Goal: Task Accomplishment & Management: Manage account settings

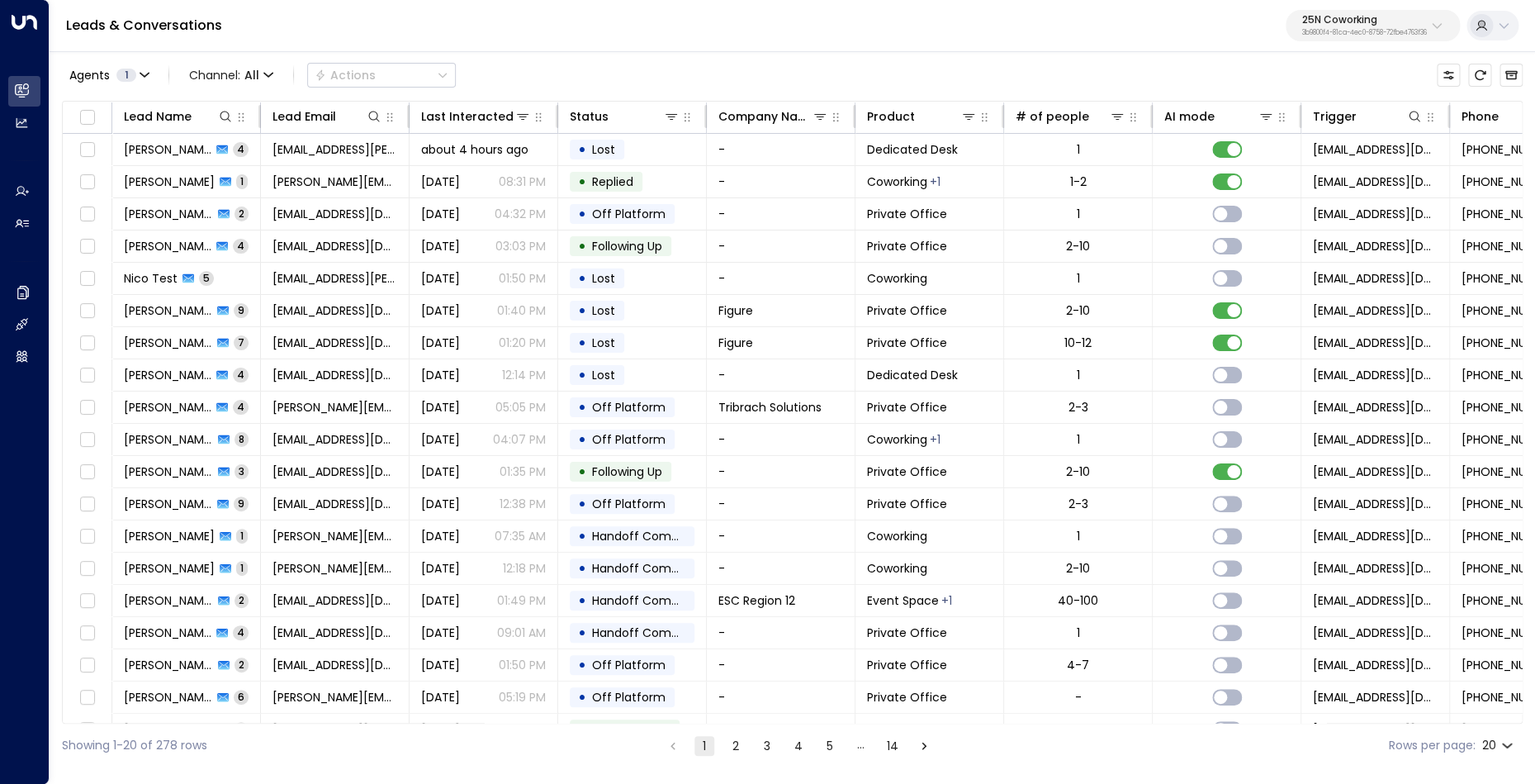
drag, startPoint x: 1419, startPoint y: 31, endPoint x: 1367, endPoint y: 44, distance: 53.6
click at [1419, 31] on p "3b9800f4-81ca-4ec0-8758-72fbe4763f36" at bounding box center [1364, 32] width 125 height 6
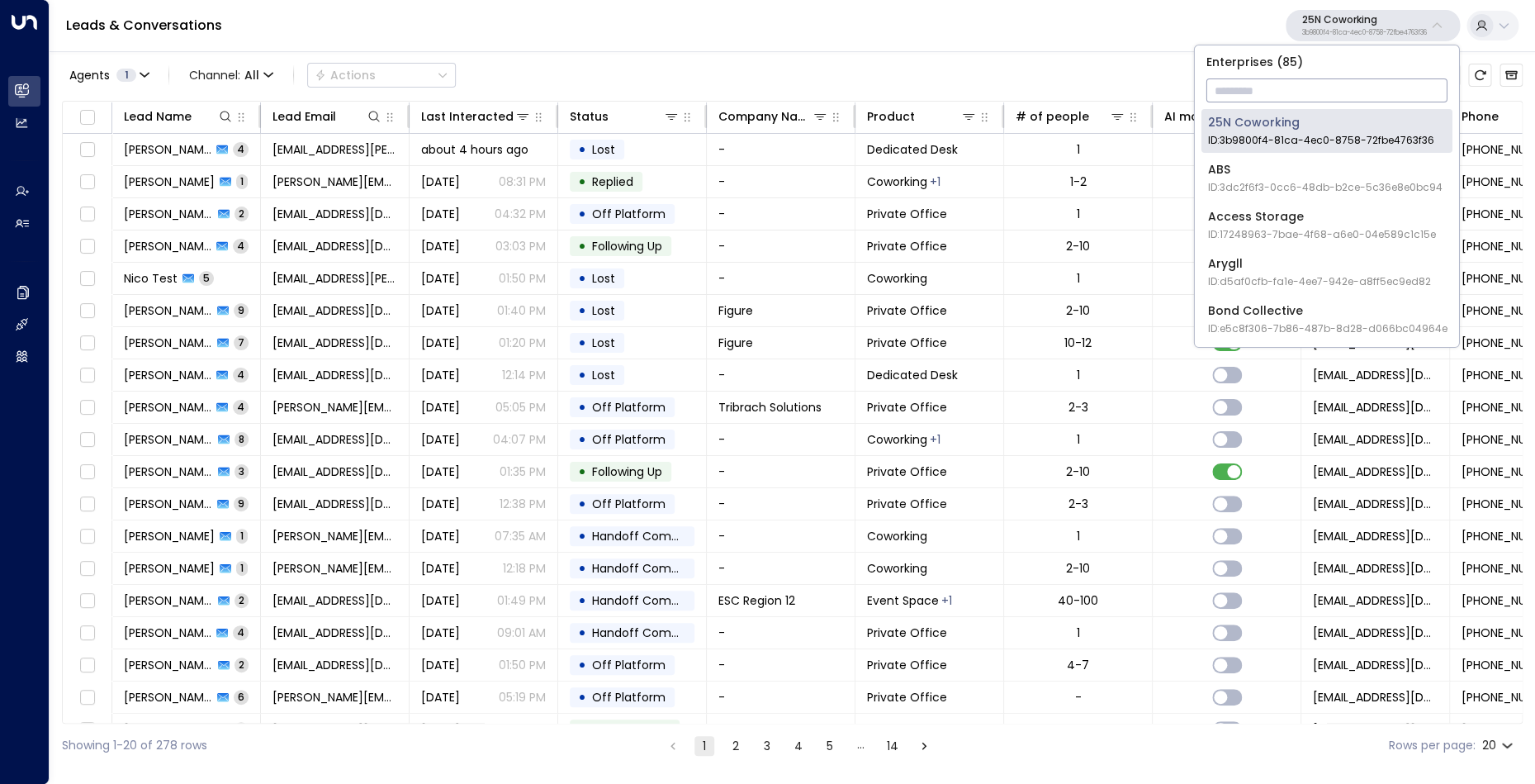
click at [1324, 86] on input "text" at bounding box center [1327, 90] width 241 height 30
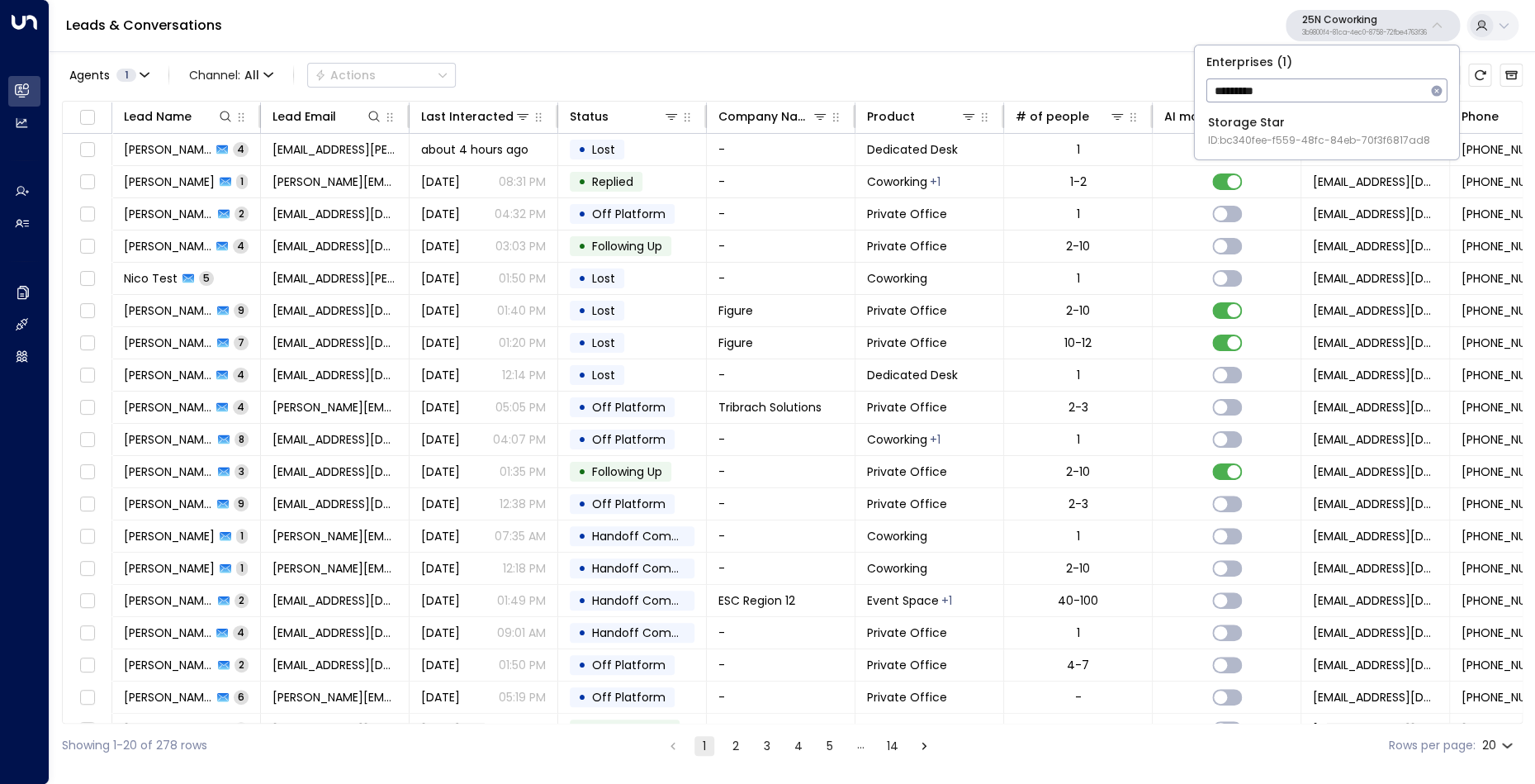
type input "*********"
click at [1323, 141] on span "ID: bc340fee-f559-48fc-84eb-70f3f6817ad8" at bounding box center [1319, 140] width 222 height 15
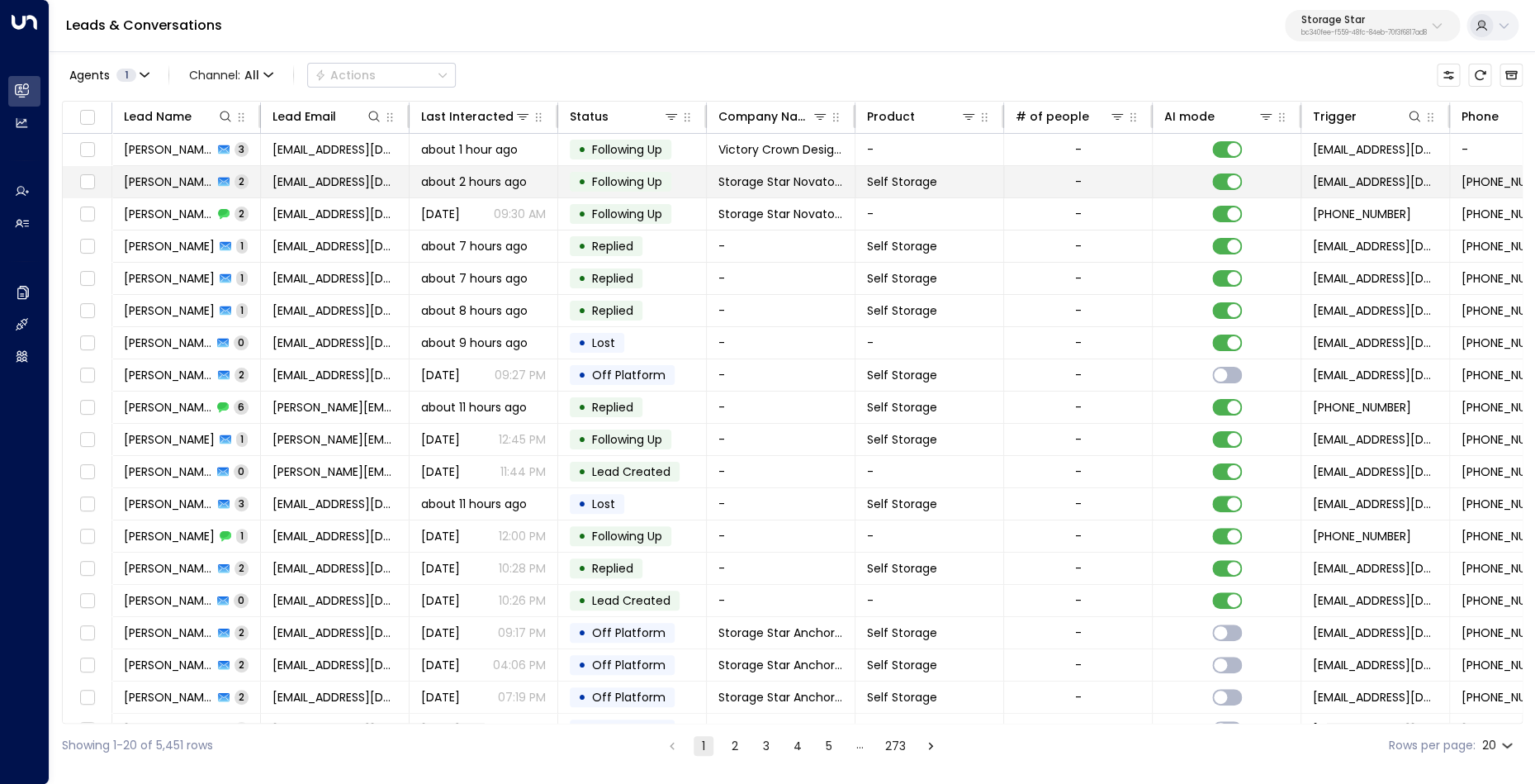
click at [162, 176] on span "[PERSON_NAME]" at bounding box center [168, 182] width 89 height 17
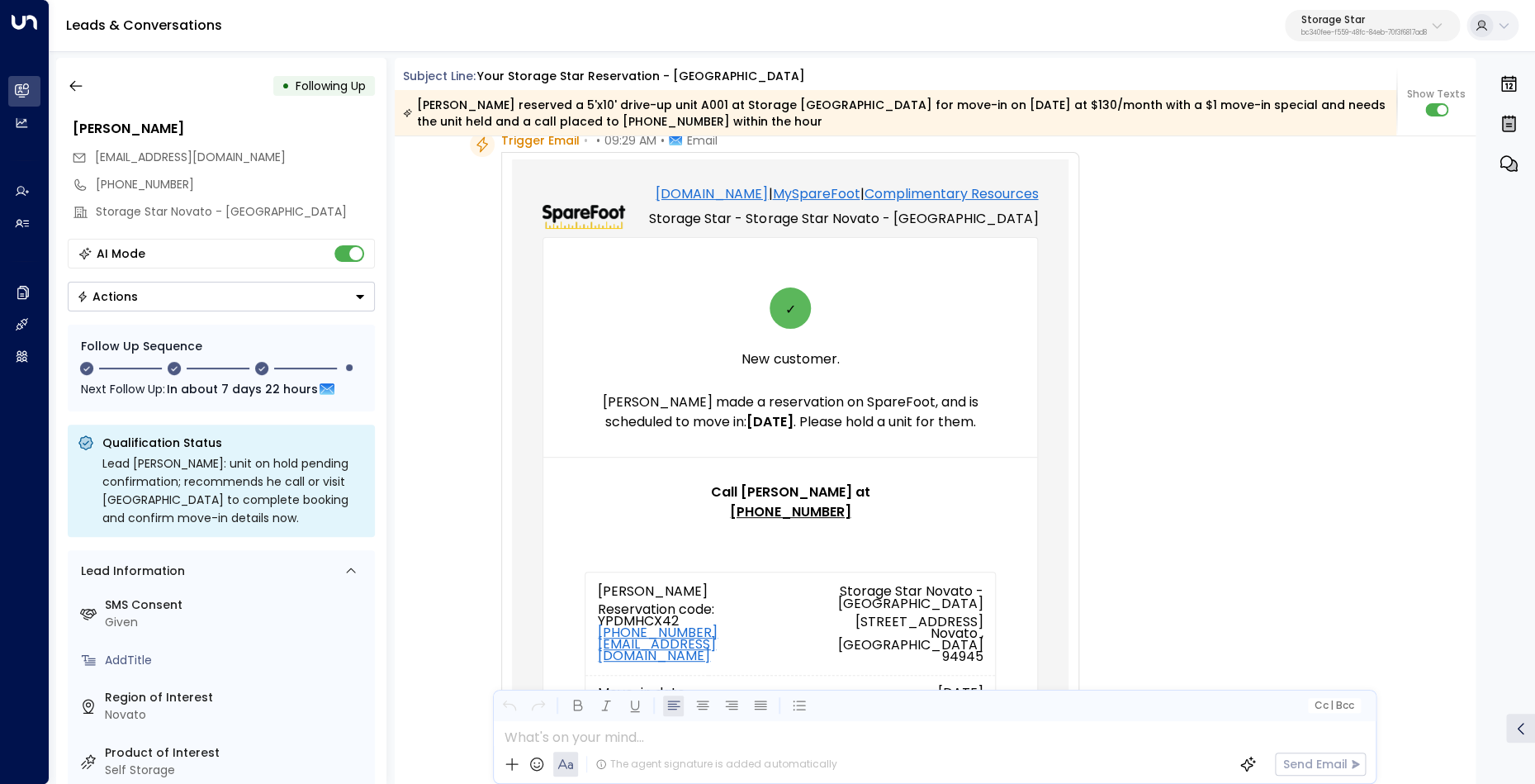
scroll to position [97, 0]
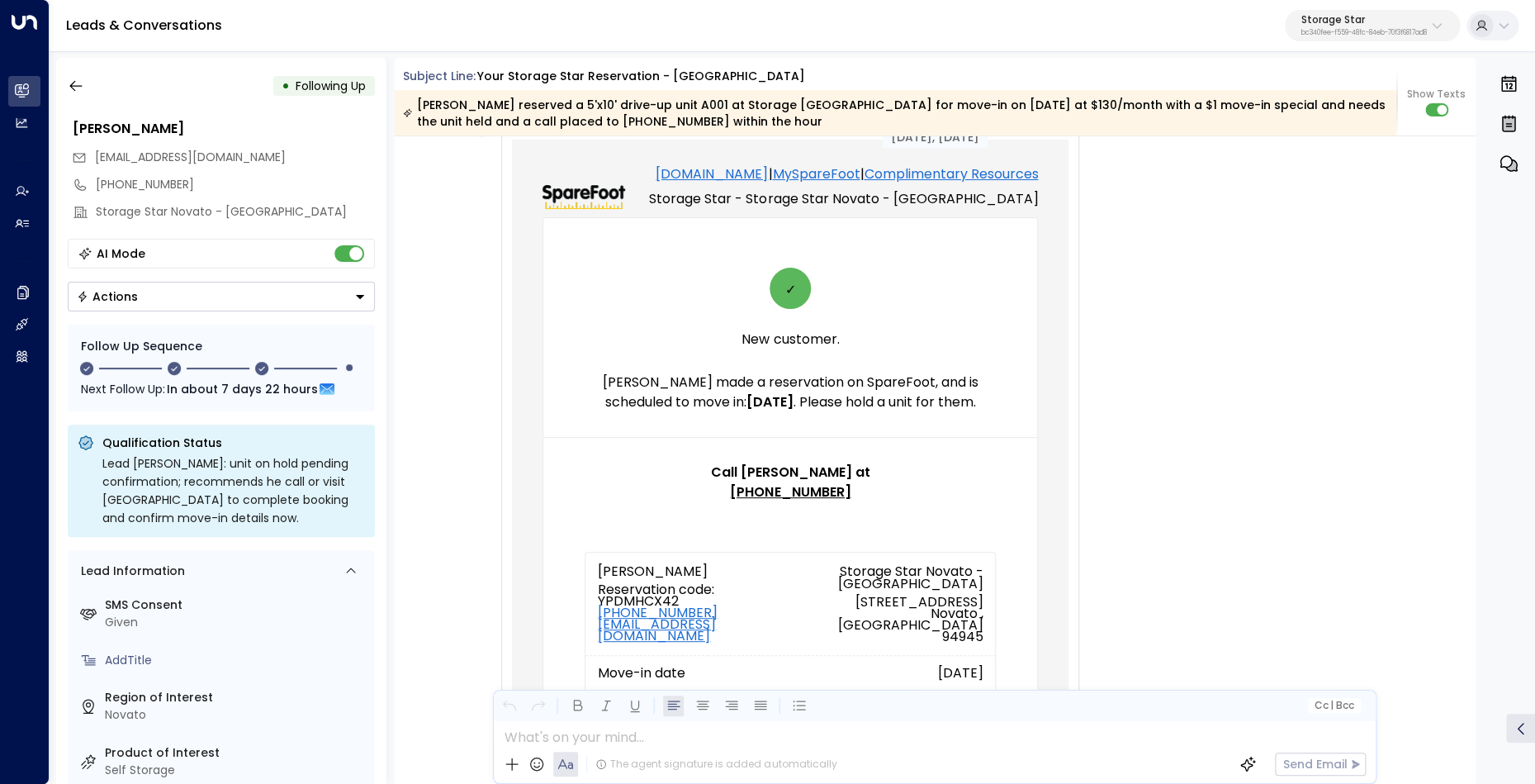
click at [751, 368] on td "New customer. [PERSON_NAME] made a reservation on SpareFoot, and is scheduled t…" at bounding box center [790, 366] width 494 height 91
drag, startPoint x: 708, startPoint y: 388, endPoint x: 953, endPoint y: 386, distance: 245.0
click at [941, 385] on p "[PERSON_NAME] made a reservation on SpareFoot, and is scheduled to move in: [DA…" at bounding box center [790, 392] width 411 height 39
